Goal: Task Accomplishment & Management: Manage account settings

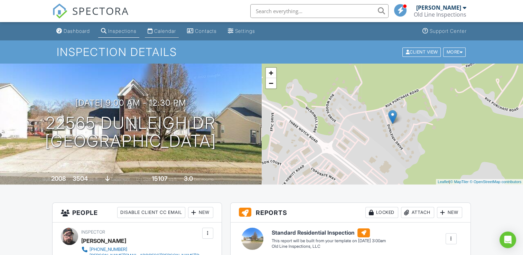
click at [169, 35] on link "Calendar" at bounding box center [162, 31] width 34 height 13
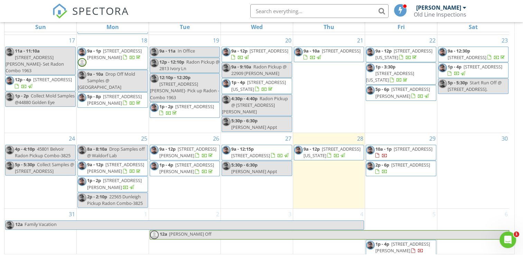
scroll to position [92, 0]
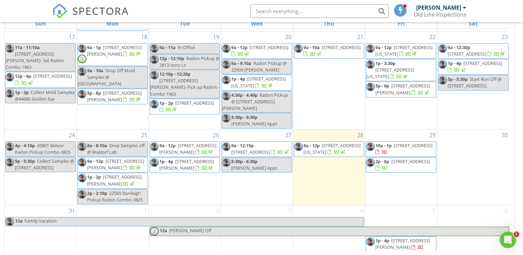
click at [53, 163] on span "Collect Samples @ 48058 Post Oak Rd" at bounding box center [44, 164] width 59 height 13
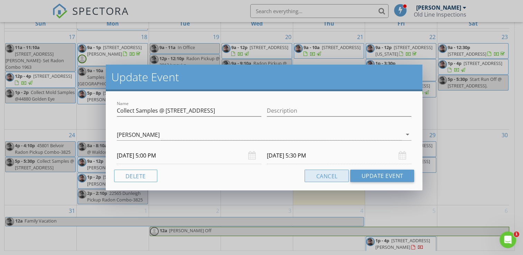
click at [319, 172] on button "Cancel" at bounding box center [327, 176] width 44 height 12
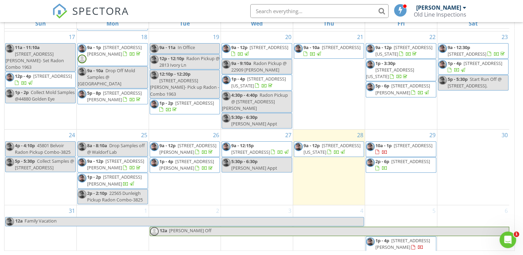
click at [110, 165] on span "11436 Leland Pl, Waldorf 20601" at bounding box center [115, 164] width 57 height 13
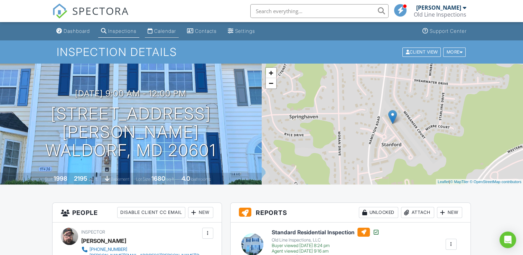
click at [170, 28] on div "Calendar" at bounding box center [165, 31] width 22 height 6
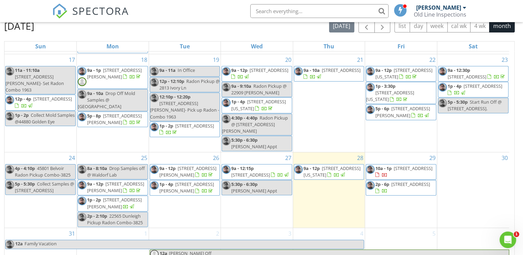
click at [112, 204] on span "22798 Lawrence Ave, Leonardtown 20650" at bounding box center [114, 203] width 55 height 13
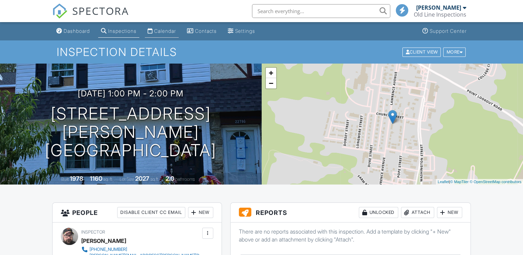
click at [162, 29] on div "Calendar" at bounding box center [165, 31] width 22 height 6
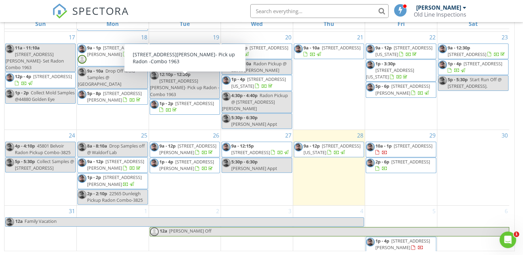
scroll to position [92, 0]
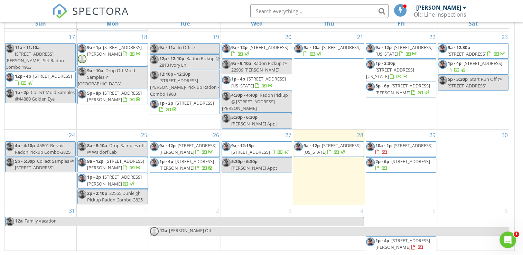
drag, startPoint x: 179, startPoint y: 156, endPoint x: 171, endPoint y: 149, distance: 11.0
click at [171, 149] on span "425 Rodeo Rd, Lusby 20657" at bounding box center [187, 148] width 57 height 13
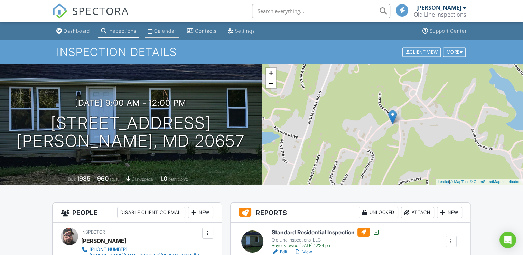
click at [171, 34] on div "Calendar" at bounding box center [165, 31] width 22 height 6
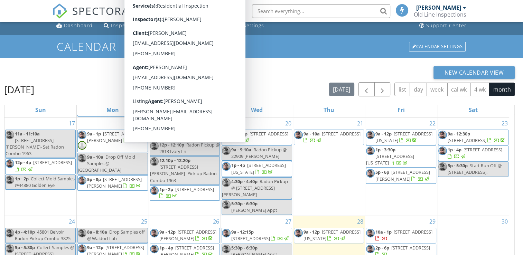
scroll to position [92, 0]
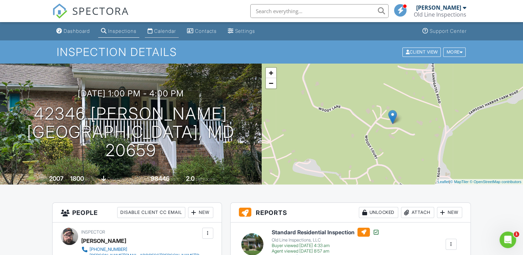
click at [165, 32] on div "Calendar" at bounding box center [165, 31] width 22 height 6
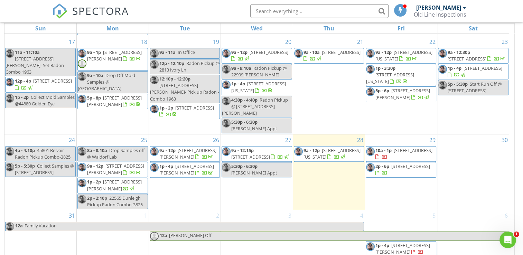
scroll to position [92, 0]
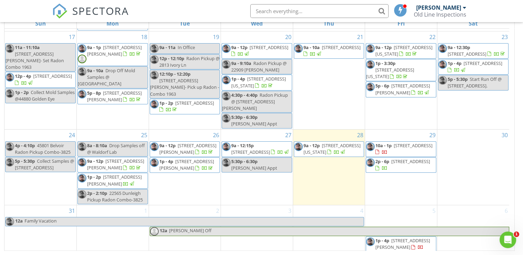
click at [257, 149] on span "[STREET_ADDRESS]" at bounding box center [250, 152] width 39 height 6
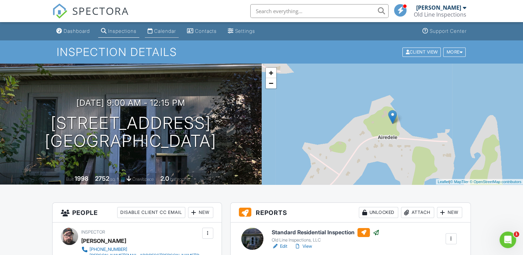
click at [169, 34] on link "Calendar" at bounding box center [162, 31] width 34 height 13
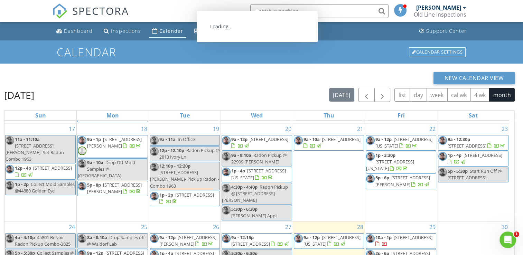
scroll to position [92, 0]
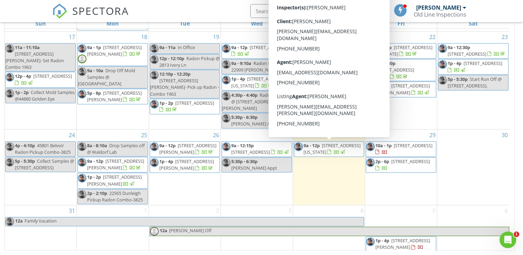
click at [334, 149] on span "[STREET_ADDRESS][US_STATE]" at bounding box center [332, 148] width 57 height 13
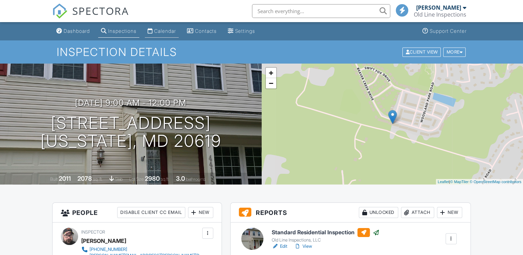
click at [165, 31] on div "Calendar" at bounding box center [165, 31] width 22 height 6
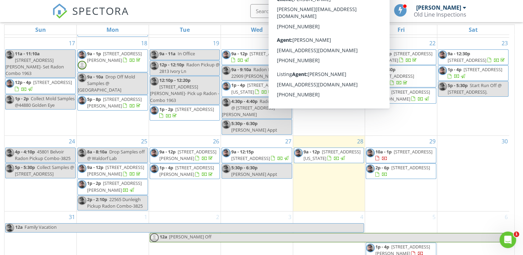
scroll to position [92, 0]
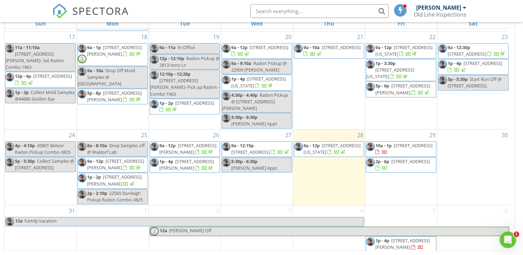
click at [399, 147] on span "[STREET_ADDRESS]" at bounding box center [413, 145] width 39 height 6
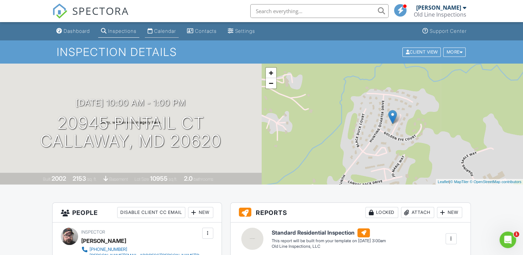
click at [176, 29] on div "Calendar" at bounding box center [165, 31] width 22 height 6
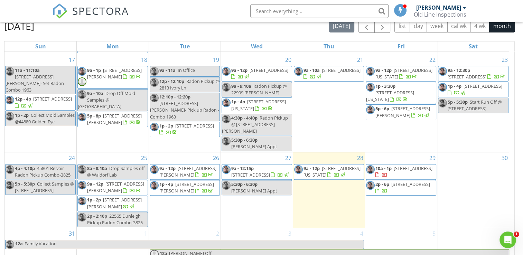
click at [402, 187] on span "41430 Whimsical Ct, Leonardtown 20650" at bounding box center [410, 184] width 39 height 6
